Goal: Information Seeking & Learning: Find specific fact

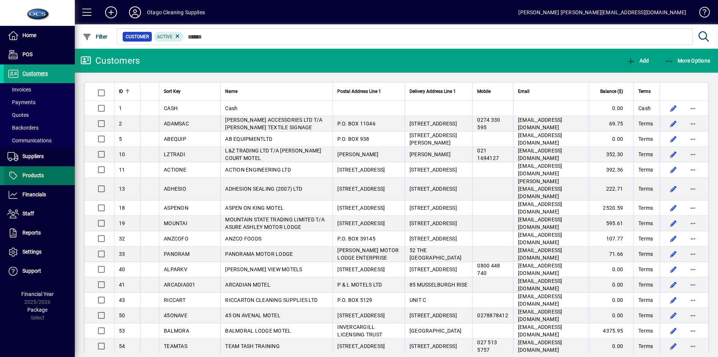
click at [38, 176] on span "Products" at bounding box center [32, 175] width 21 height 6
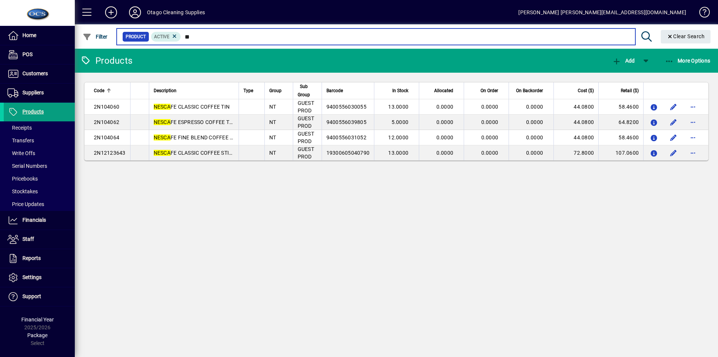
type input "*"
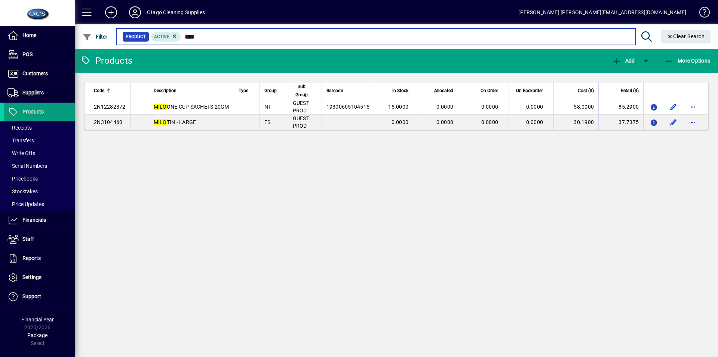
type input "****"
